Goal: Check status: Check status

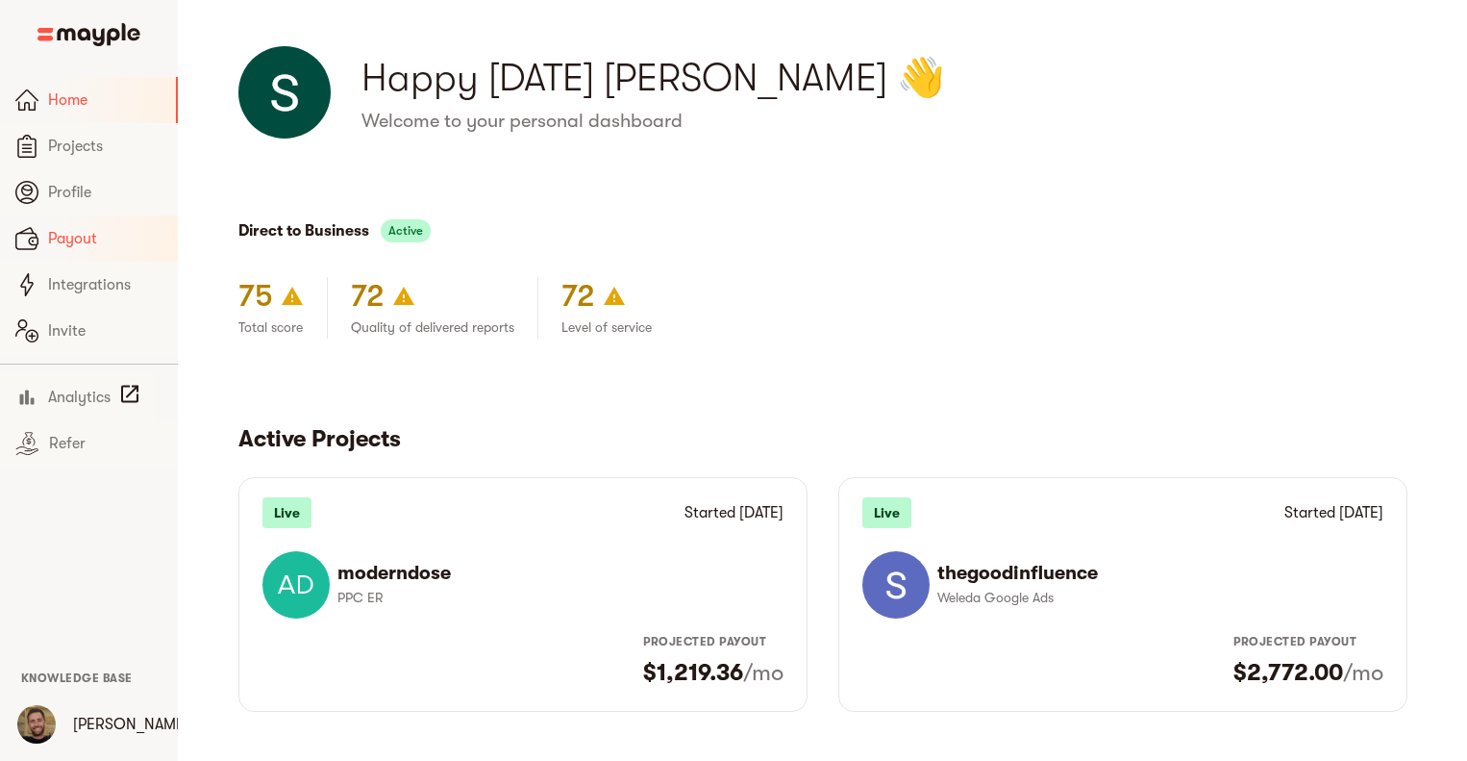
click at [77, 229] on span "Payout" at bounding box center [105, 238] width 114 height 23
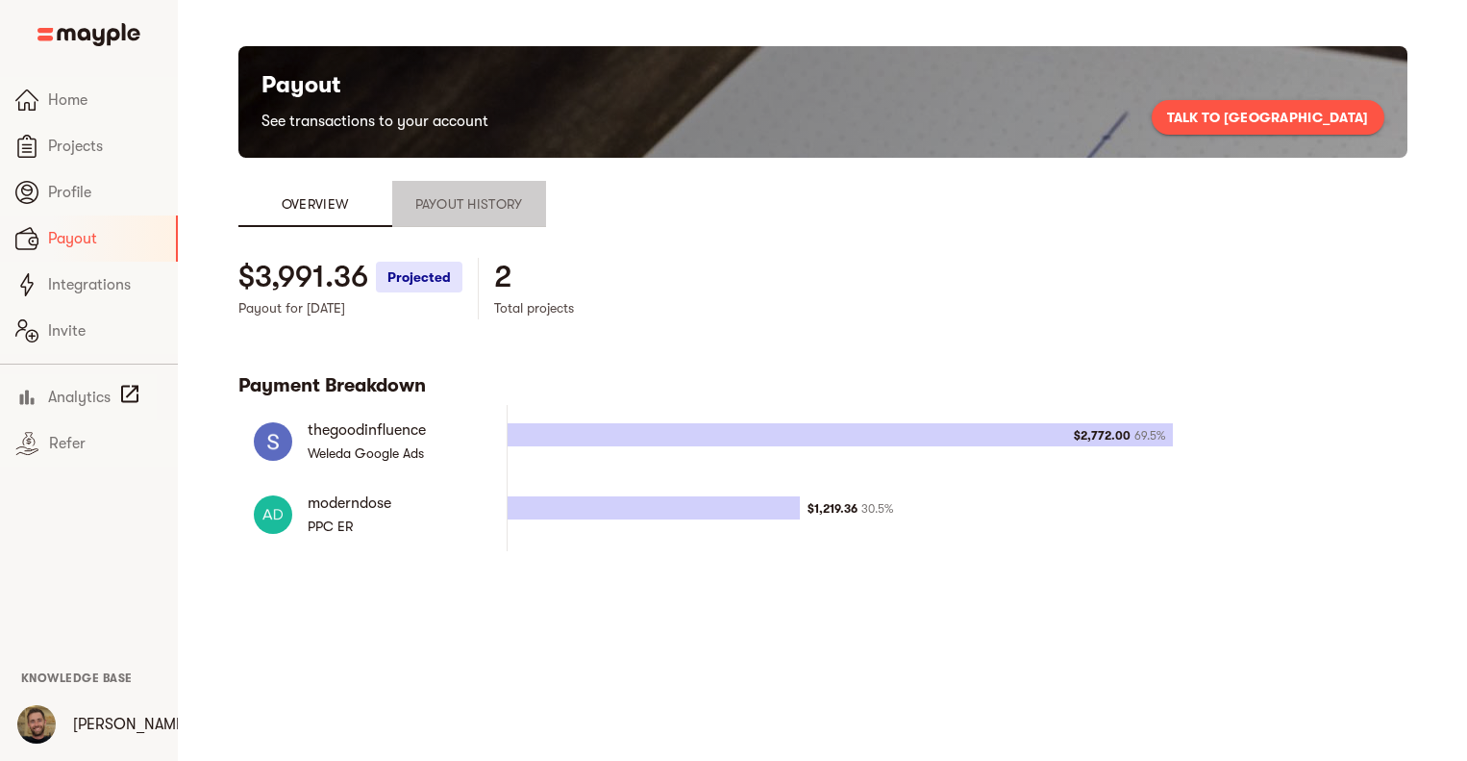
click at [450, 191] on button "Payout History" at bounding box center [469, 204] width 154 height 46
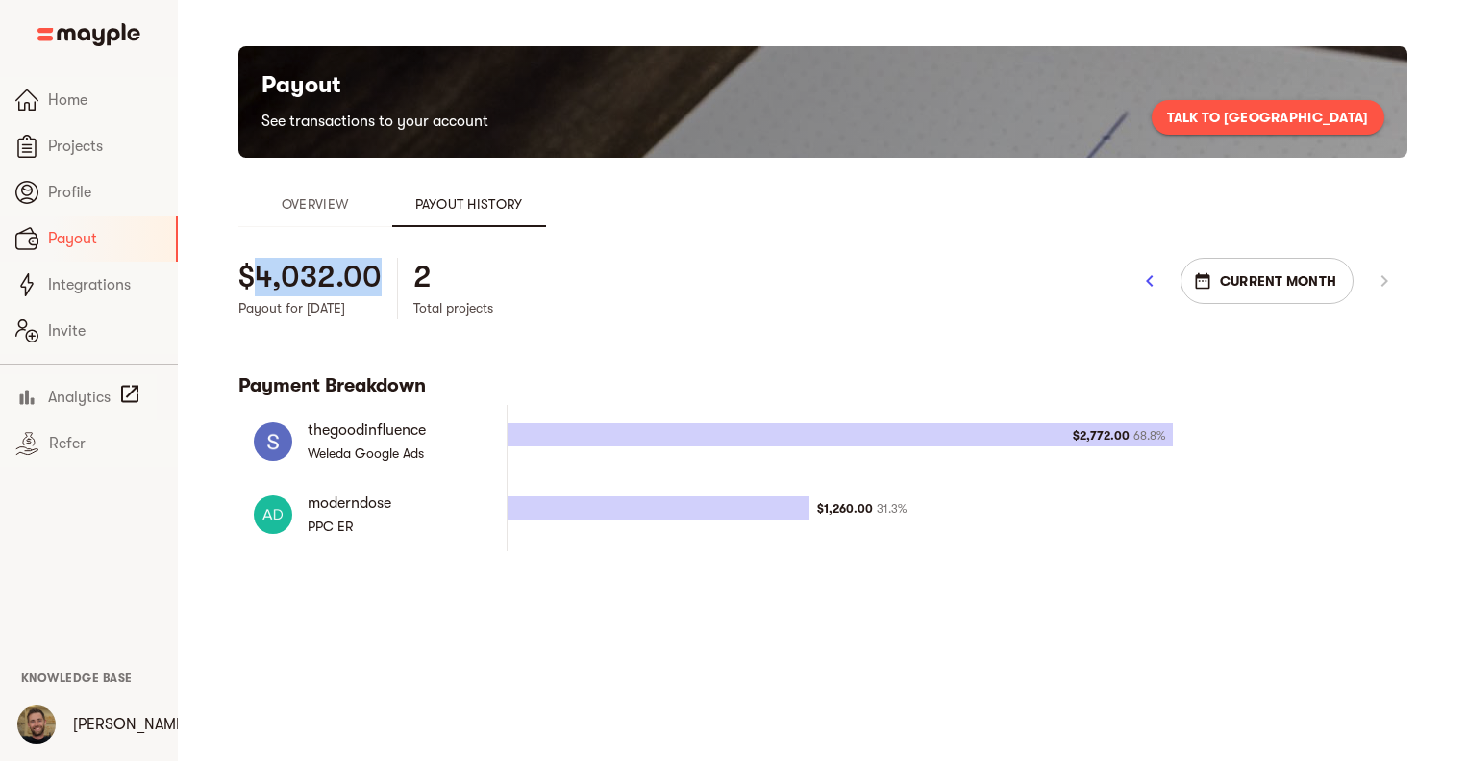
drag, startPoint x: 304, startPoint y: 276, endPoint x: 260, endPoint y: 283, distance: 44.7
click at [260, 283] on div "$4,032.00" at bounding box center [309, 277] width 143 height 38
copy h4 "4,032.00"
